Goal: Information Seeking & Learning: Learn about a topic

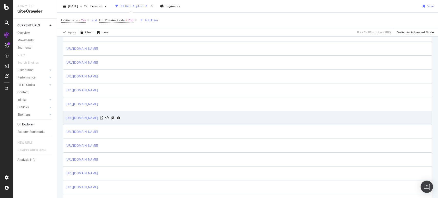
scroll to position [199, 0]
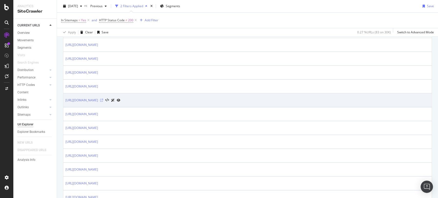
click at [103, 99] on icon at bounding box center [101, 100] width 3 height 3
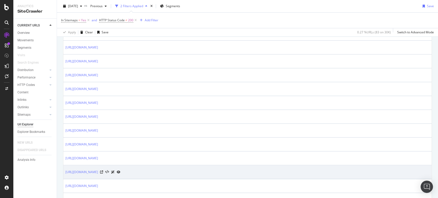
scroll to position [363, 0]
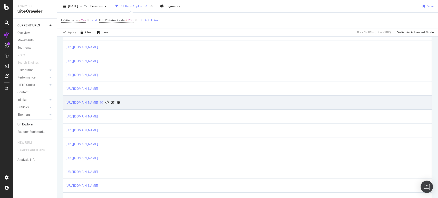
click at [103, 101] on icon at bounding box center [101, 102] width 3 height 3
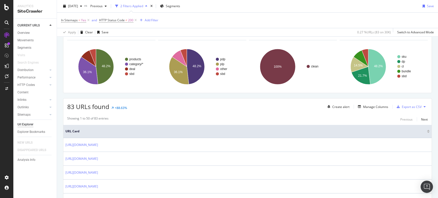
scroll to position [0, 0]
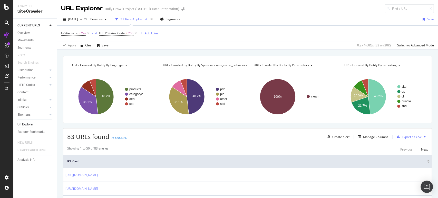
click at [154, 34] on div "Add Filter" at bounding box center [152, 33] width 14 height 4
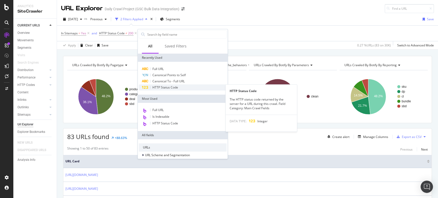
click at [170, 85] on div "HTTP Status Code" at bounding box center [183, 87] width 88 height 6
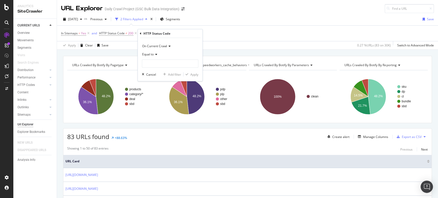
click at [160, 47] on span "On Current Crawl" at bounding box center [154, 46] width 25 height 4
click at [162, 61] on span "On Compared Crawl" at bounding box center [158, 63] width 29 height 4
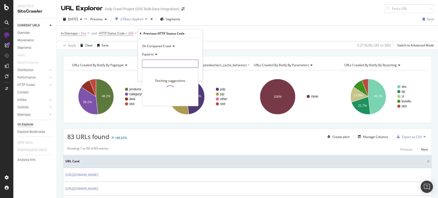
click at [161, 61] on input "number" at bounding box center [170, 64] width 56 height 8
type input "200"
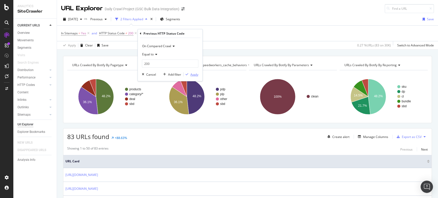
click at [193, 73] on div "Apply" at bounding box center [194, 74] width 8 height 4
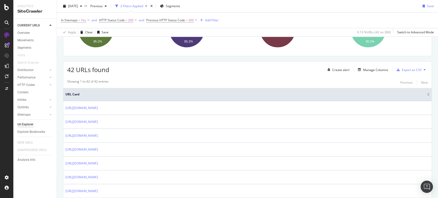
scroll to position [85, 0]
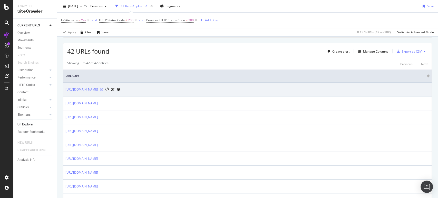
click at [103, 88] on icon at bounding box center [101, 89] width 3 height 3
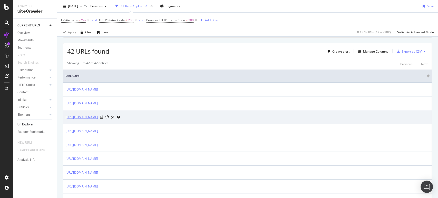
scroll to position [114, 0]
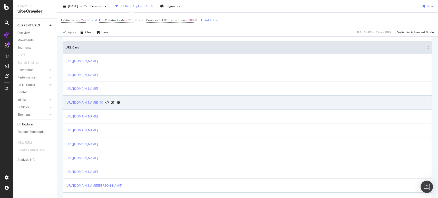
click at [103, 103] on icon at bounding box center [101, 102] width 3 height 3
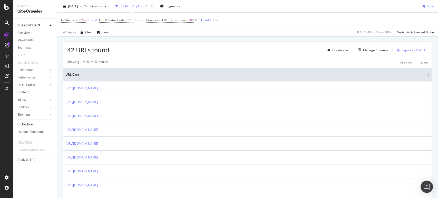
scroll to position [38, 0]
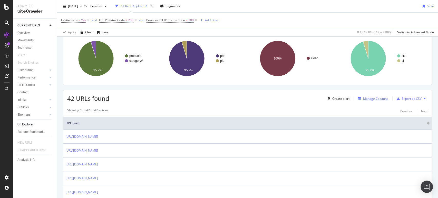
click at [376, 99] on div "Manage Columns" at bounding box center [375, 98] width 25 height 4
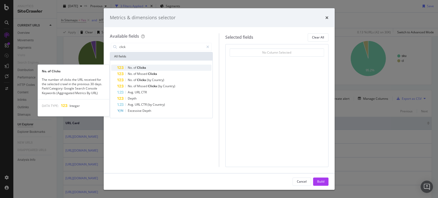
type input "click"
click at [142, 67] on span "Clicks" at bounding box center [141, 67] width 9 height 4
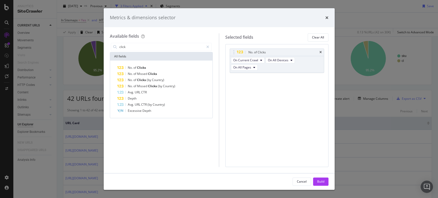
click at [320, 184] on div "Build" at bounding box center [320, 182] width 7 height 8
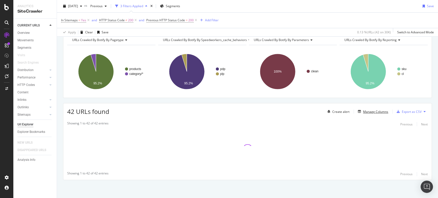
scroll to position [25, 0]
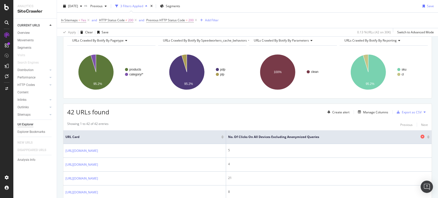
click at [305, 138] on span "No. of Clicks On All Devices excluding anonymized queries" at bounding box center [323, 137] width 191 height 5
click at [427, 137] on div at bounding box center [428, 137] width 3 height 1
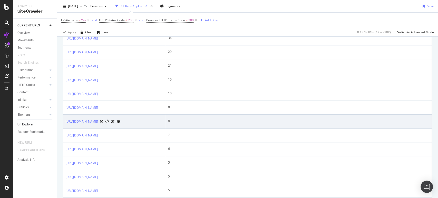
scroll to position [167, 0]
